Goal: Information Seeking & Learning: Learn about a topic

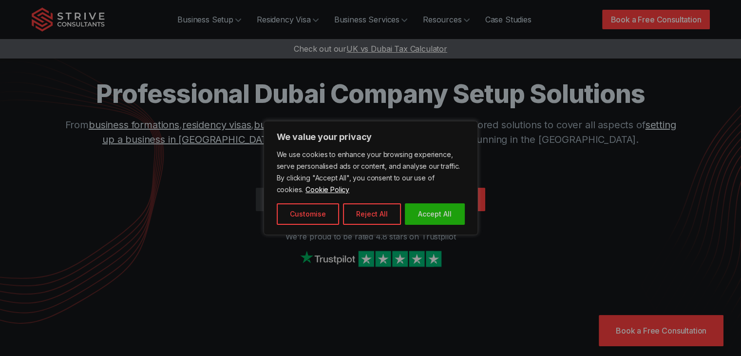
click at [457, 198] on div at bounding box center [370, 178] width 741 height 356
click at [218, 20] on div at bounding box center [370, 178] width 741 height 356
click at [252, 24] on div at bounding box center [370, 178] width 741 height 356
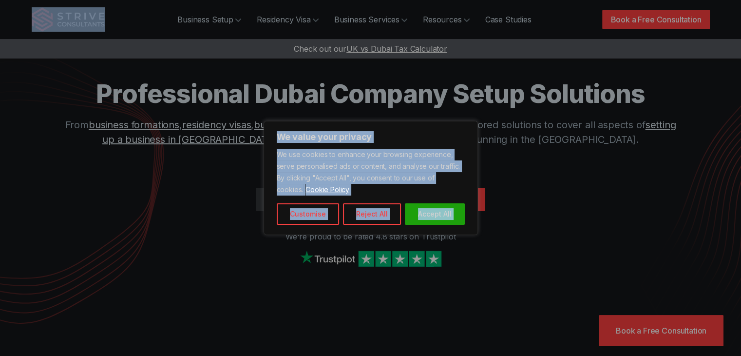
click at [252, 24] on div at bounding box center [370, 178] width 741 height 356
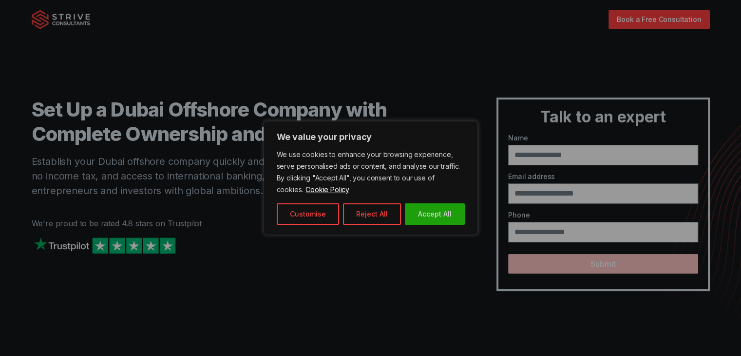
click at [449, 205] on div at bounding box center [370, 178] width 741 height 356
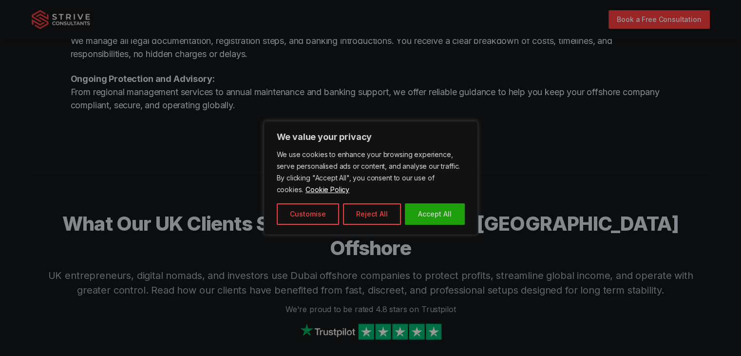
scroll to position [1357, 0]
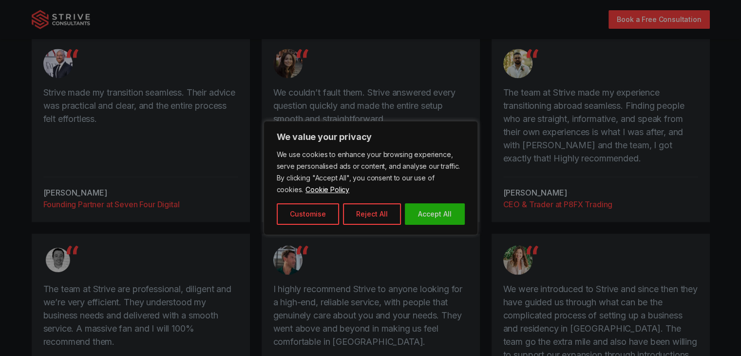
click at [642, 19] on div at bounding box center [370, 178] width 741 height 356
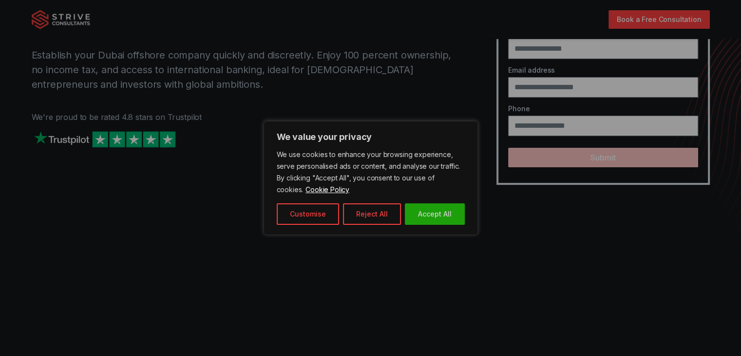
scroll to position [0, 0]
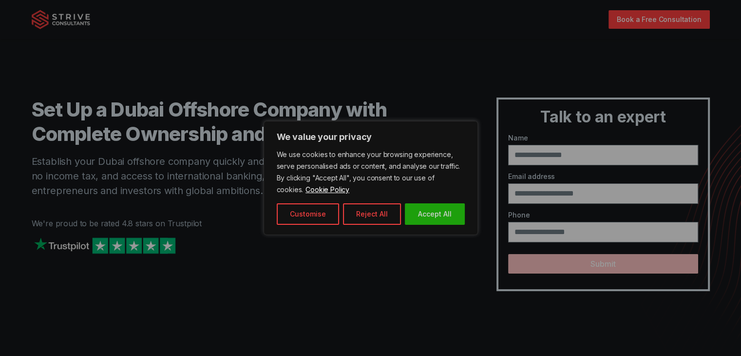
click at [635, 17] on div at bounding box center [370, 178] width 741 height 356
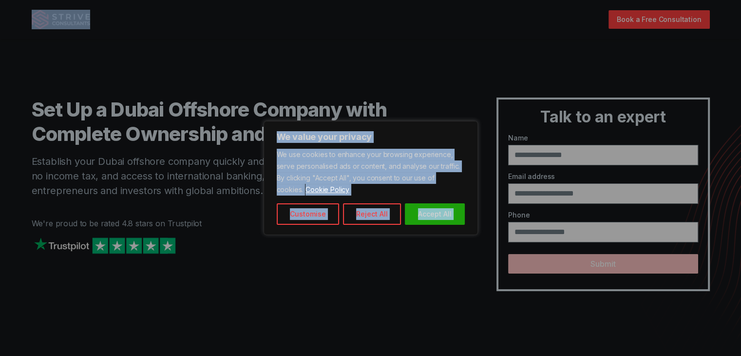
click at [635, 17] on div at bounding box center [370, 178] width 741 height 356
click at [562, 162] on div at bounding box center [370, 178] width 741 height 356
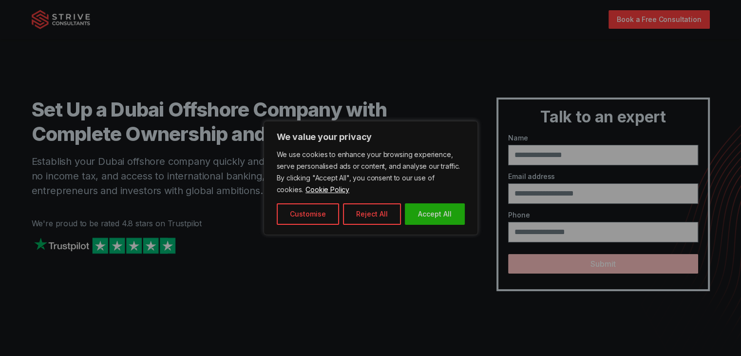
click at [553, 150] on div at bounding box center [370, 178] width 741 height 356
click at [34, 28] on div at bounding box center [370, 178] width 741 height 356
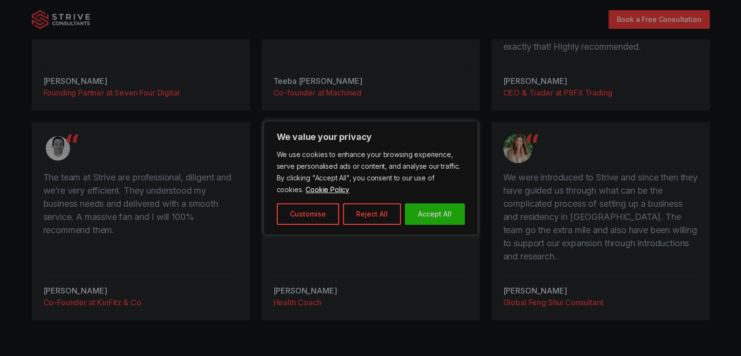
scroll to position [1492, 0]
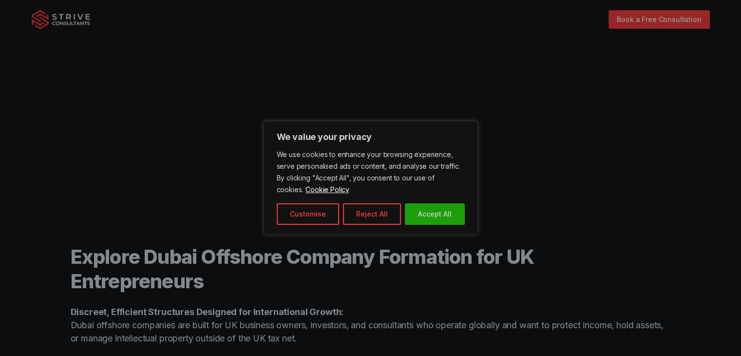
scroll to position [427, 0]
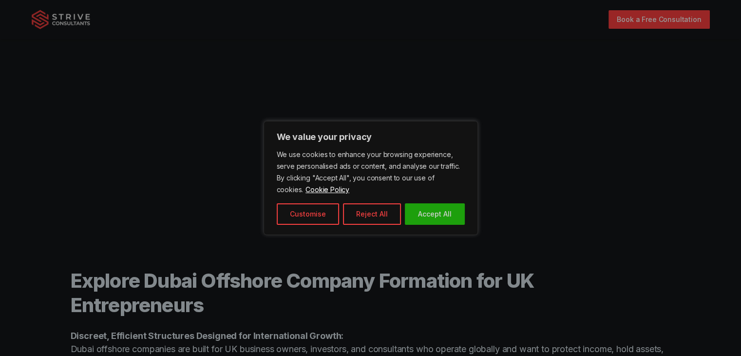
click at [380, 64] on div at bounding box center [370, 178] width 741 height 356
click at [366, 57] on div at bounding box center [370, 178] width 741 height 356
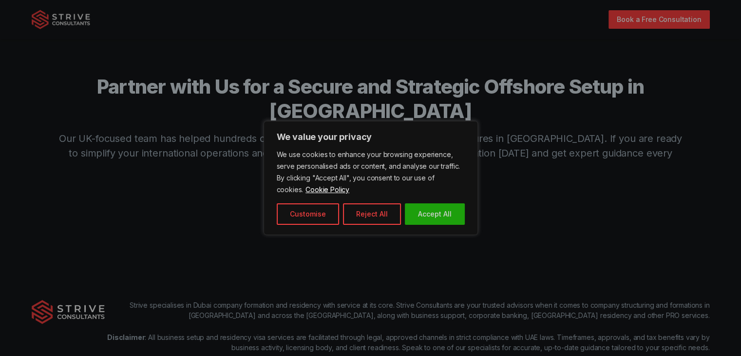
scroll to position [2383, 0]
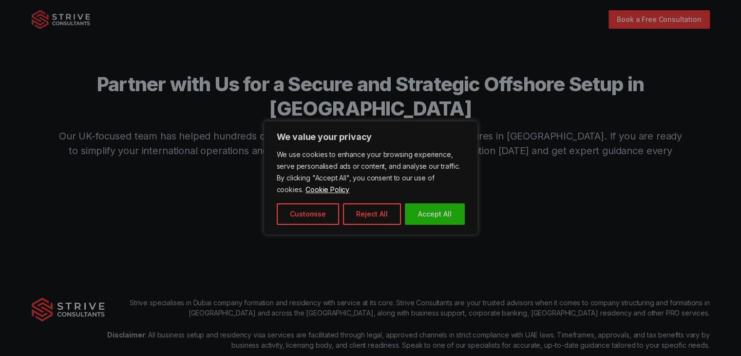
click at [352, 113] on div at bounding box center [370, 178] width 741 height 356
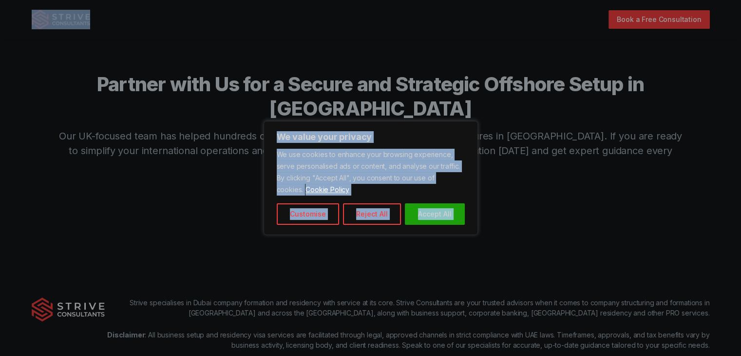
click at [352, 113] on div at bounding box center [370, 178] width 741 height 356
click at [464, 145] on div at bounding box center [370, 178] width 741 height 356
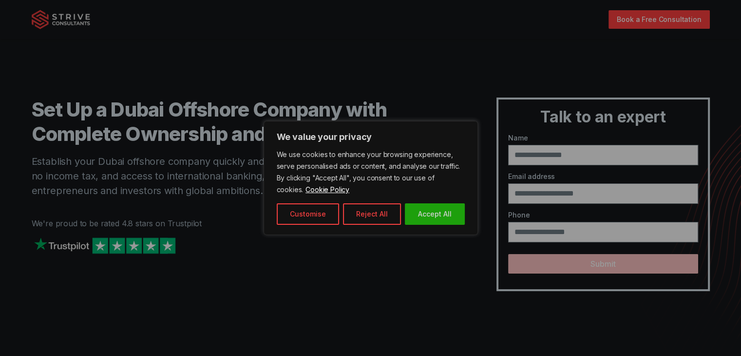
click at [564, 93] on div at bounding box center [370, 178] width 741 height 356
click at [378, 84] on div at bounding box center [370, 178] width 741 height 356
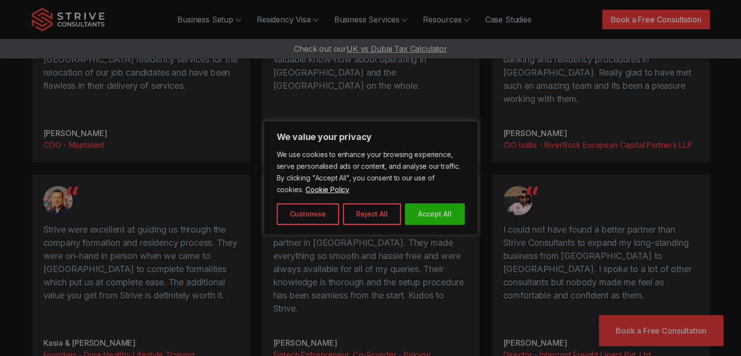
scroll to position [2148, 0]
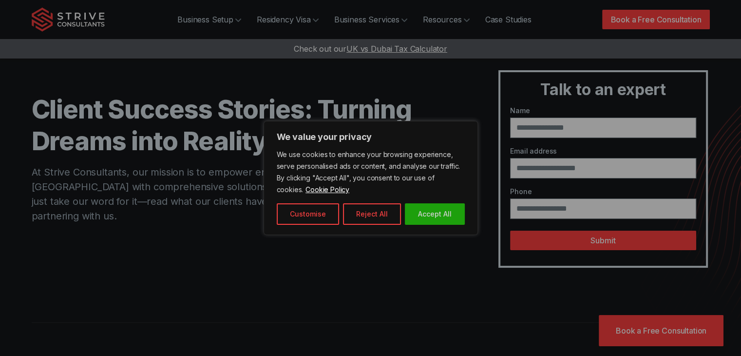
click at [382, 45] on div at bounding box center [370, 178] width 741 height 356
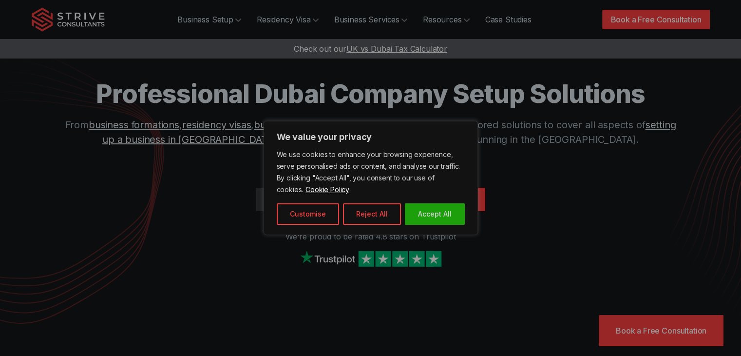
click at [616, 14] on div at bounding box center [370, 178] width 741 height 356
